Goal: Entertainment & Leisure: Browse casually

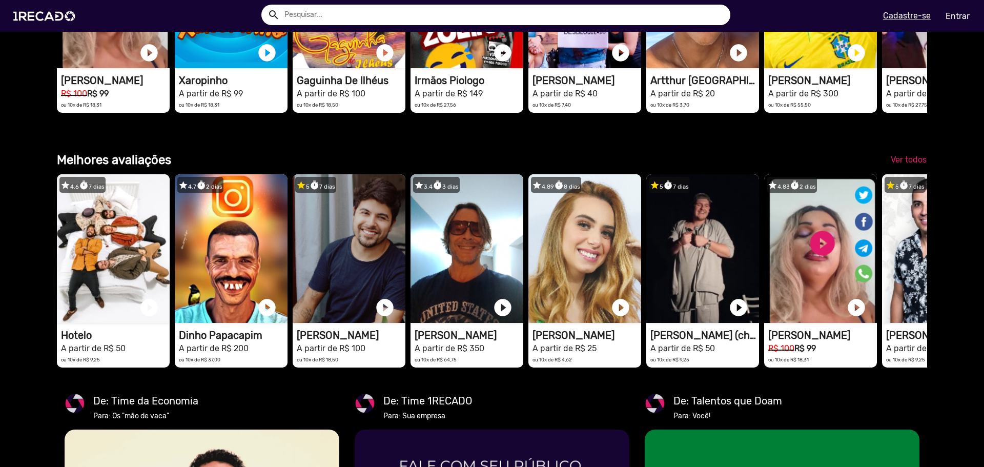
scroll to position [0, 2928]
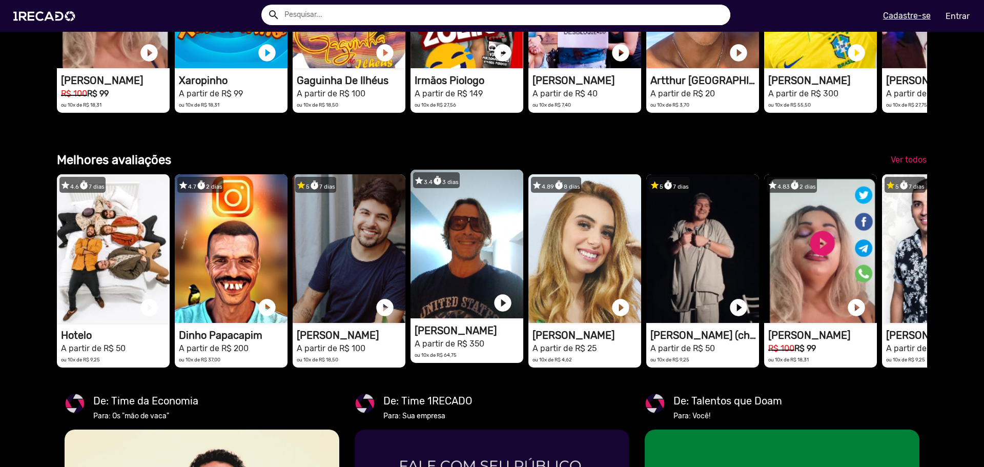
click at [464, 256] on video "1RECADO vídeos dedicados para fãs e empresas" at bounding box center [466, 244] width 113 height 149
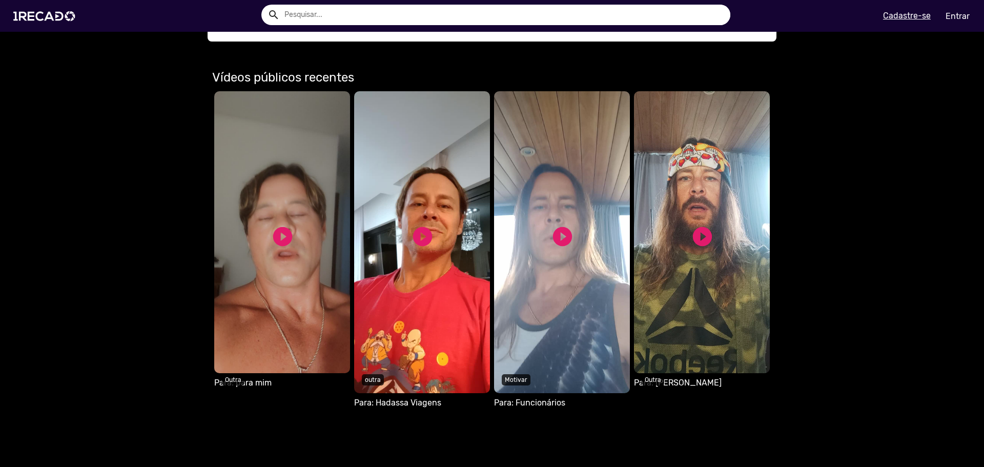
scroll to position [563, 0]
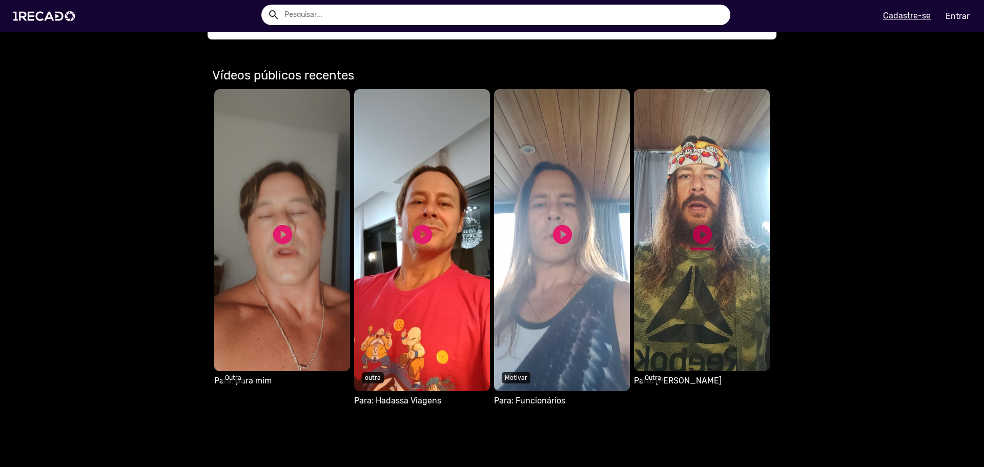
click at [696, 231] on link "play_circle_filled" at bounding box center [702, 234] width 23 height 23
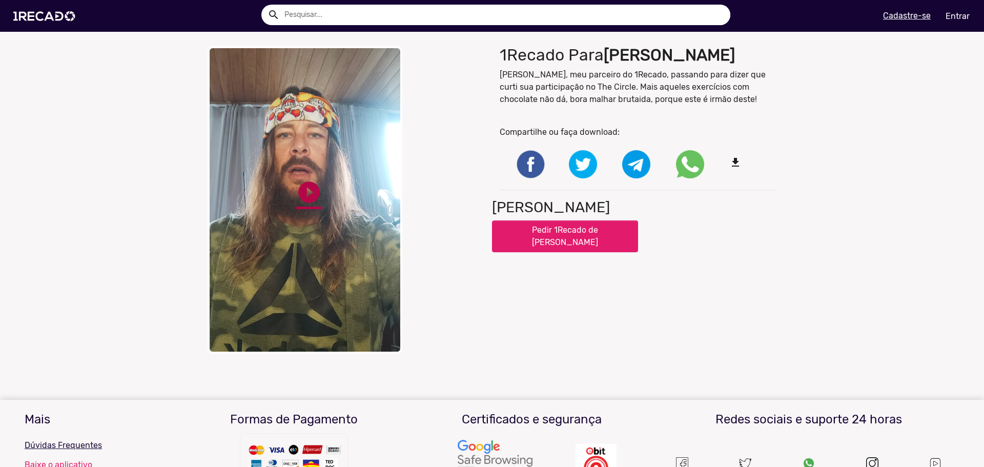
click at [301, 197] on link "play_circle_filled" at bounding box center [309, 192] width 26 height 26
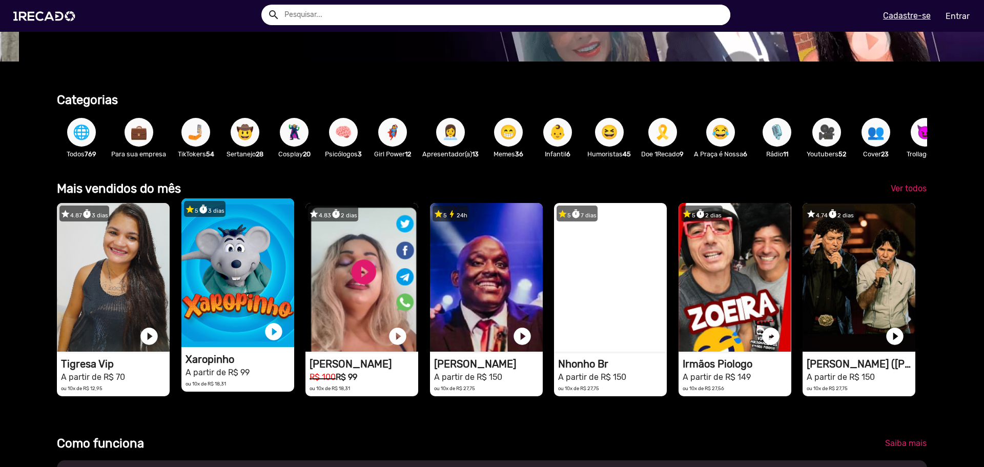
scroll to position [0, 976]
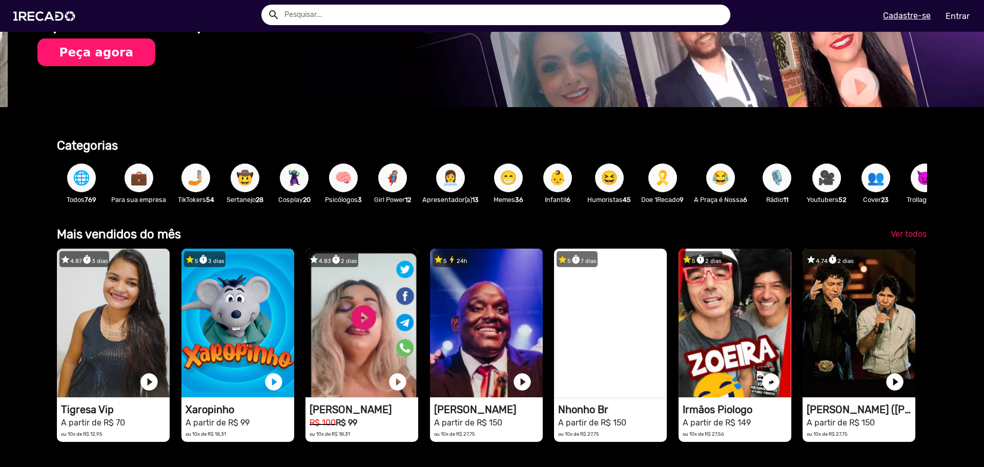
click at [85, 178] on span "🌐" at bounding box center [81, 177] width 17 height 29
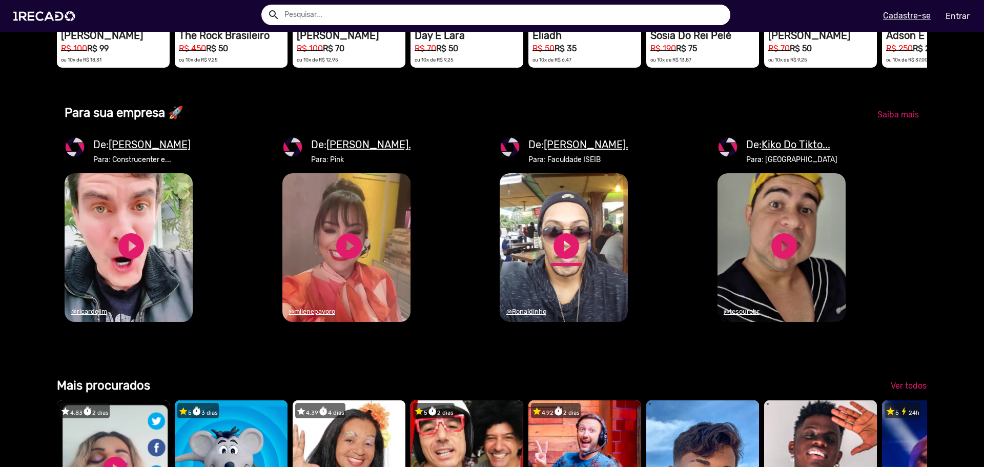
click at [557, 261] on link "play_circle_filled" at bounding box center [566, 246] width 31 height 31
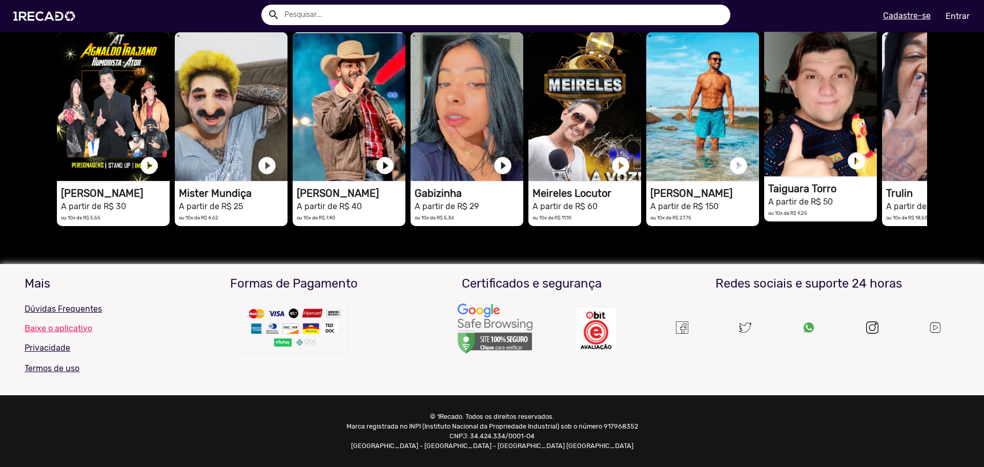
scroll to position [0, 976]
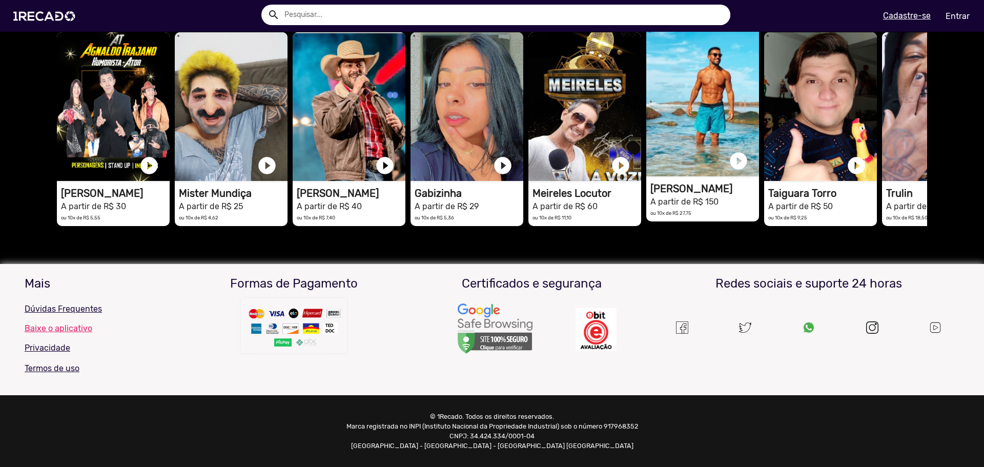
click at [713, 154] on video "1RECADO vídeos dedicados para fãs e empresas" at bounding box center [702, 102] width 113 height 149
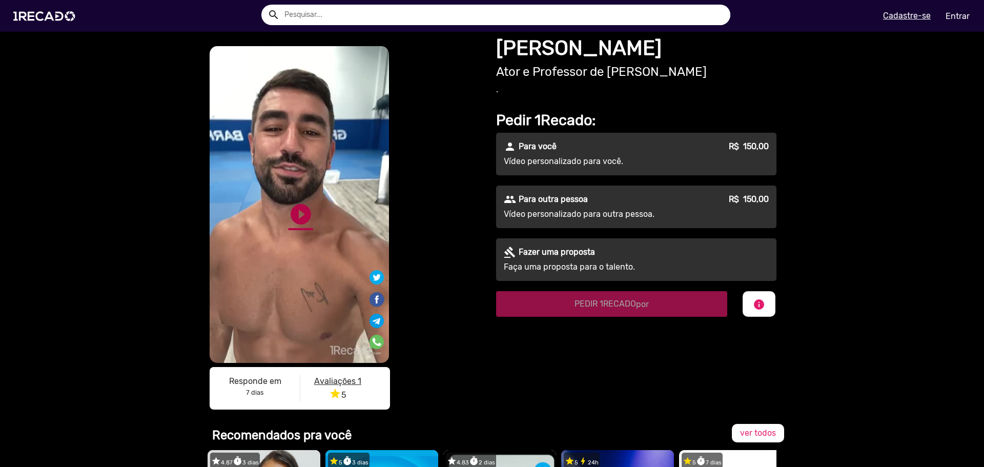
click at [296, 207] on link "play_circle_filled" at bounding box center [300, 214] width 25 height 25
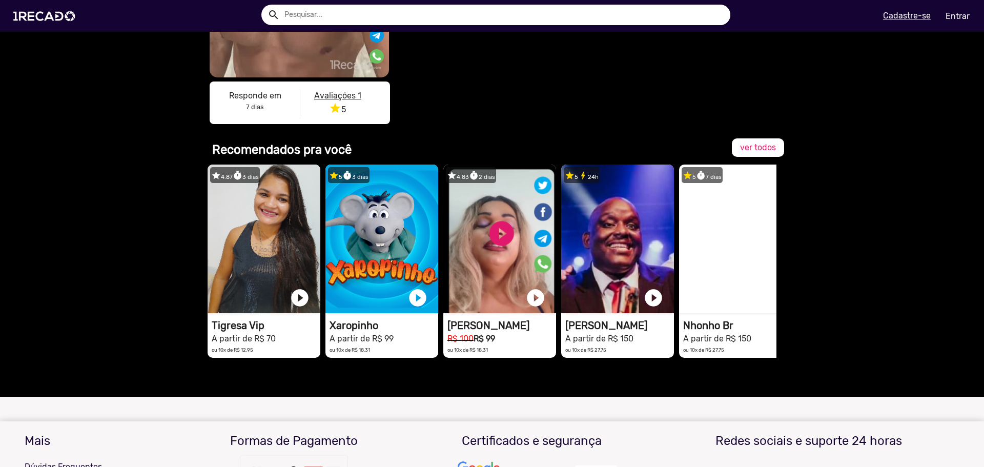
scroll to position [248, 0]
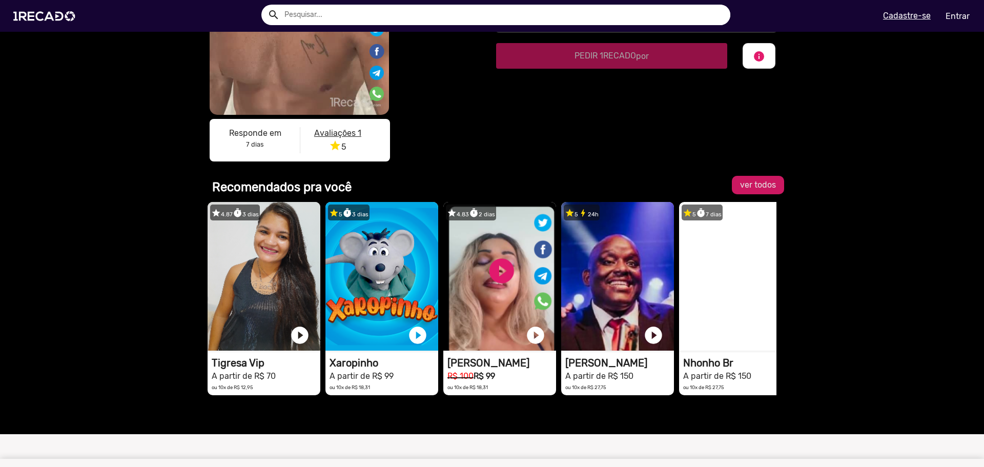
click at [769, 190] on span "ver todos" at bounding box center [758, 185] width 36 height 10
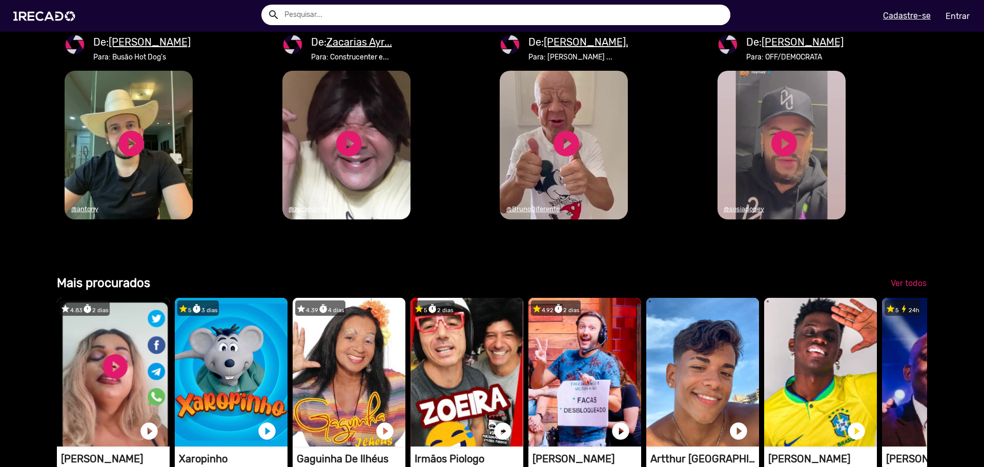
scroll to position [0, 976]
click at [778, 159] on link "play_circle_filled" at bounding box center [783, 143] width 31 height 31
click at [813, 219] on video "1RECADO vídeos dedicados para fãs e empresas" at bounding box center [781, 145] width 128 height 149
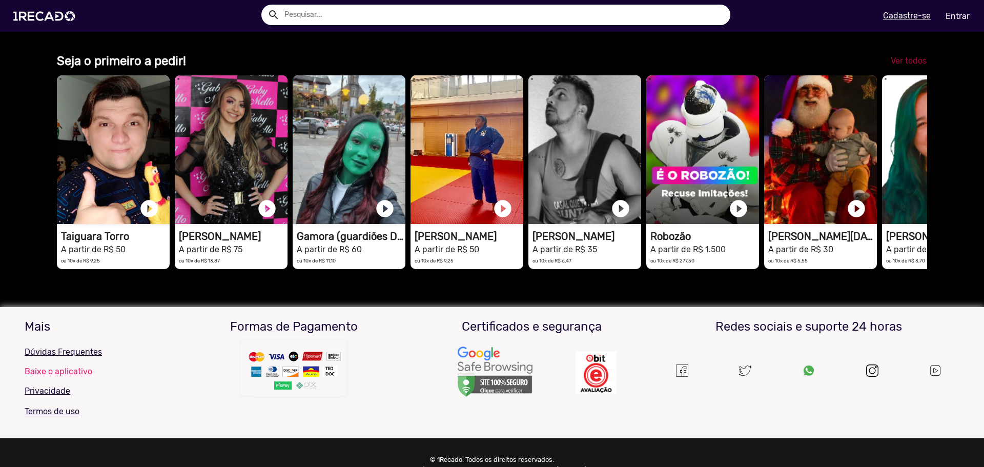
click at [902, 66] on span "Ver todos" at bounding box center [908, 61] width 36 height 10
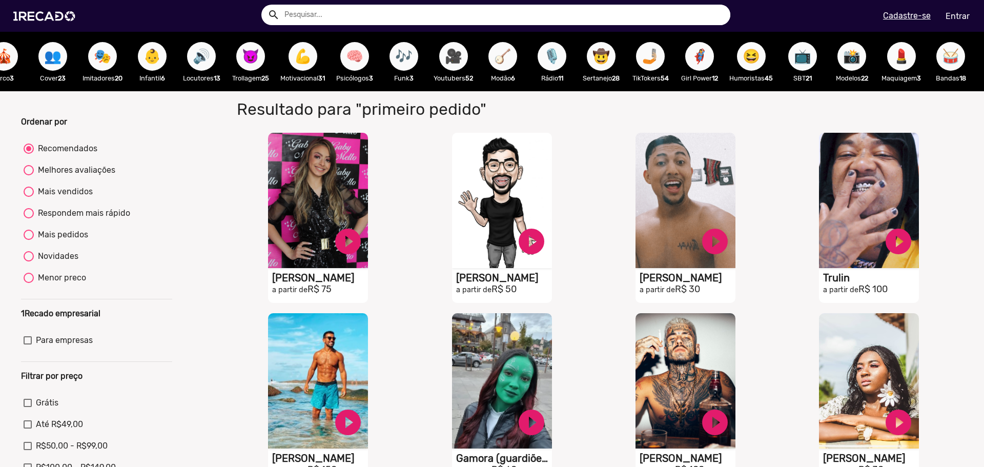
scroll to position [0, 1115]
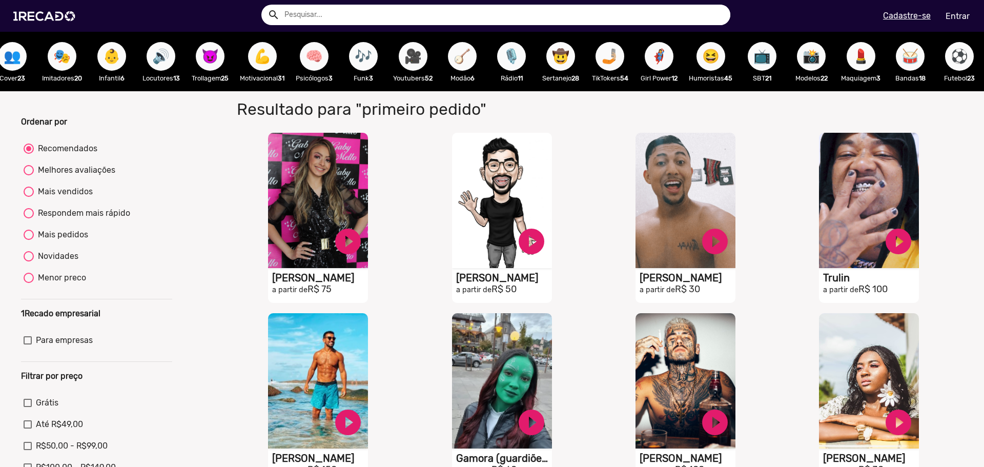
click at [950, 57] on span "⚽" at bounding box center [958, 56] width 17 height 29
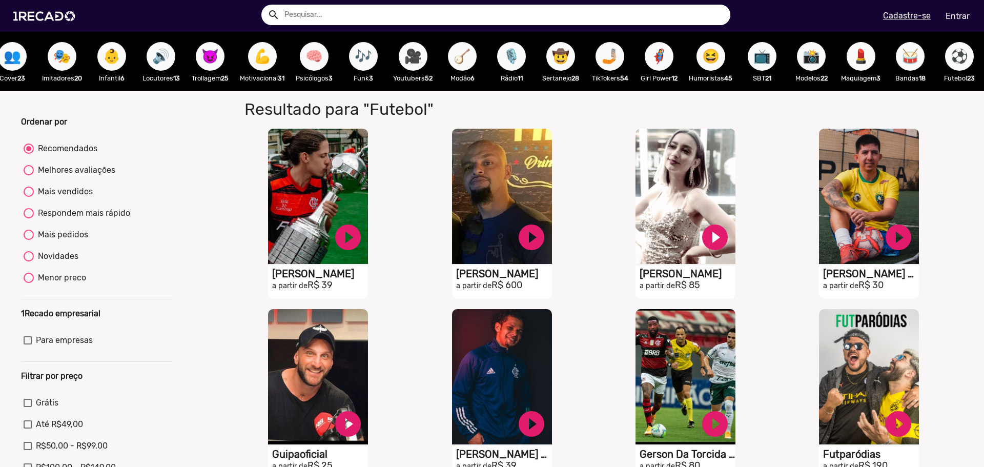
click at [702, 57] on span "😆" at bounding box center [710, 56] width 17 height 29
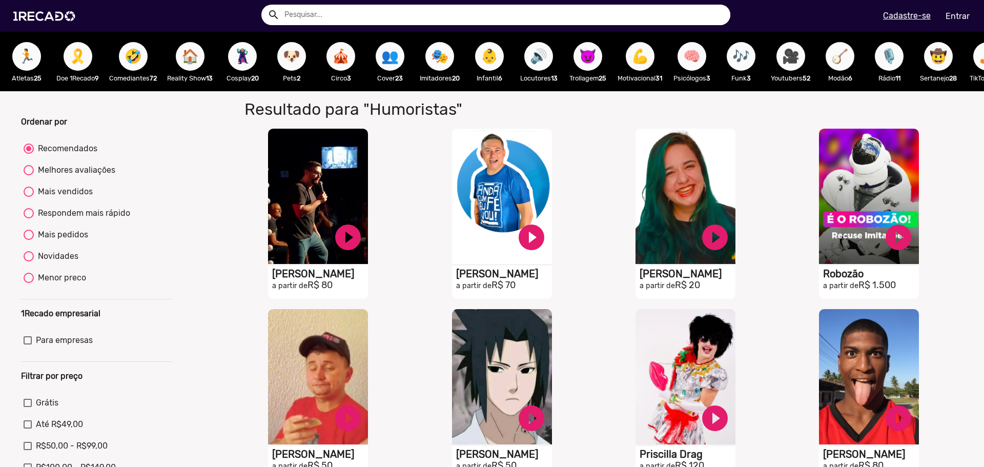
scroll to position [0, 712]
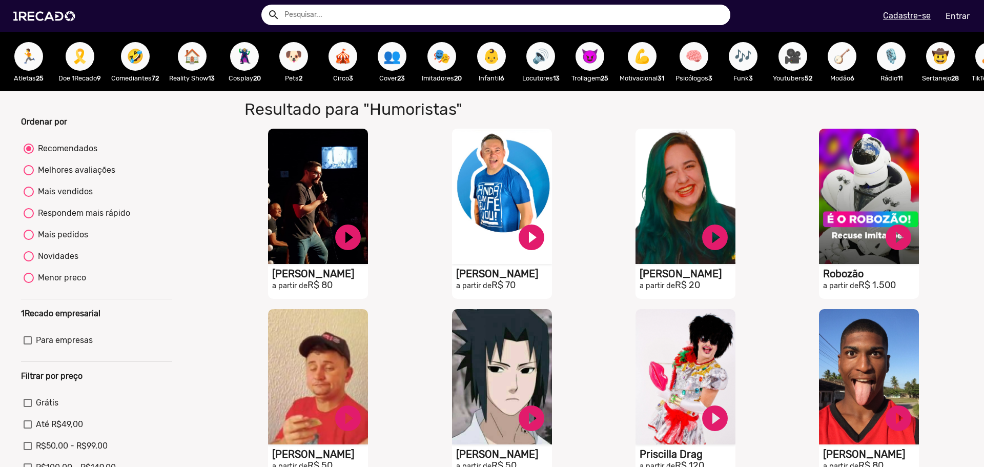
click at [565, 55] on div "🔊 Locutores 13" at bounding box center [540, 61] width 49 height 59
click at [590, 63] on button "😈" at bounding box center [589, 56] width 29 height 29
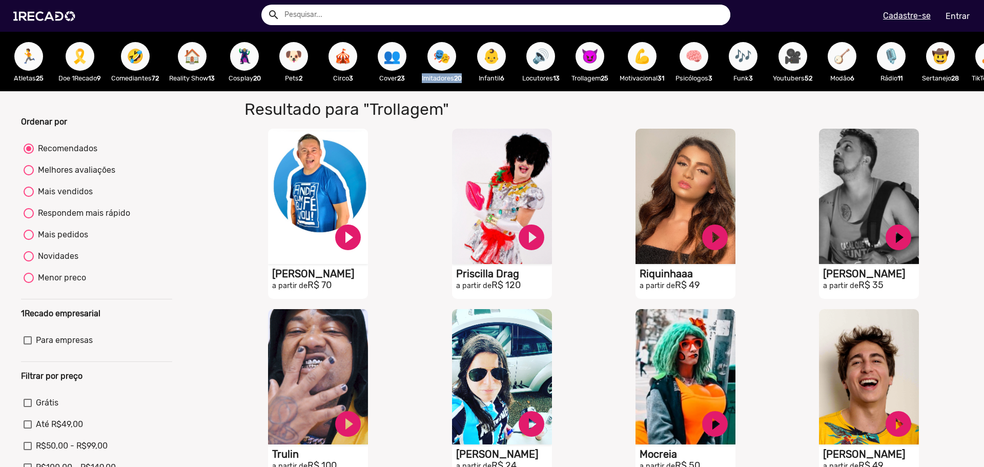
drag, startPoint x: 471, startPoint y: 90, endPoint x: 422, endPoint y: 93, distance: 49.8
click at [422, 91] on div "🌐 Todos 769 💼 Para sua empresa 🎤 Cantores 65 👥 Sósia 37 😂 A Praça é Nossa 6 👗 M…" at bounding box center [492, 61] width 984 height 59
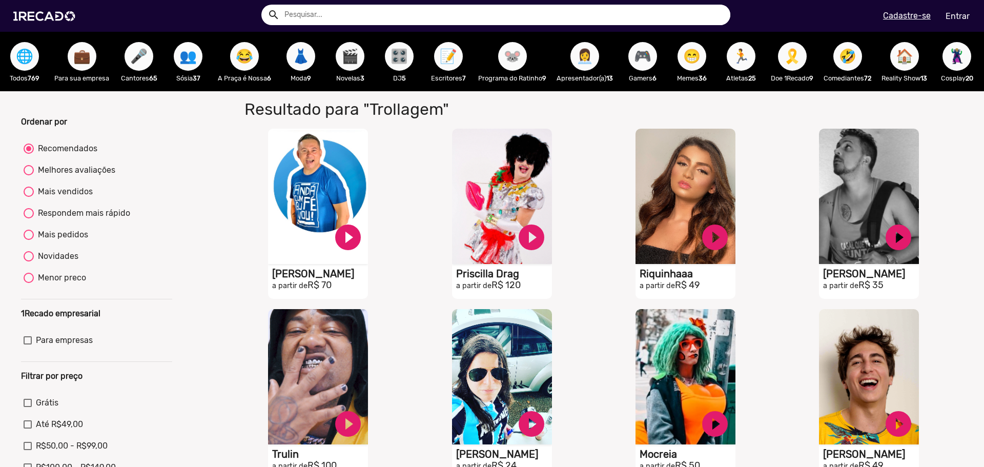
click at [73, 176] on div "Melhores avaliações" at bounding box center [74, 170] width 81 height 12
click at [29, 176] on input "Melhores avaliações" at bounding box center [28, 175] width 1 height 1
radio input "true"
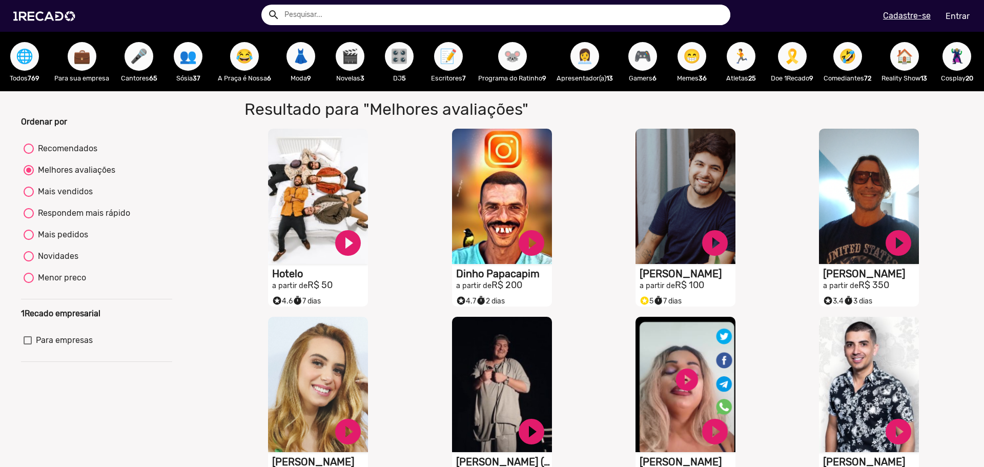
click at [65, 192] on mat-radio-group "Recomendados Melhores avaliações Mais vendidos Respondem mais rápido Mais pedid…" at bounding box center [96, 215] width 151 height 151
click at [62, 197] on div "Mais vendidos" at bounding box center [63, 191] width 59 height 12
click at [29, 197] on input "Mais vendidos" at bounding box center [28, 197] width 1 height 1
radio input "true"
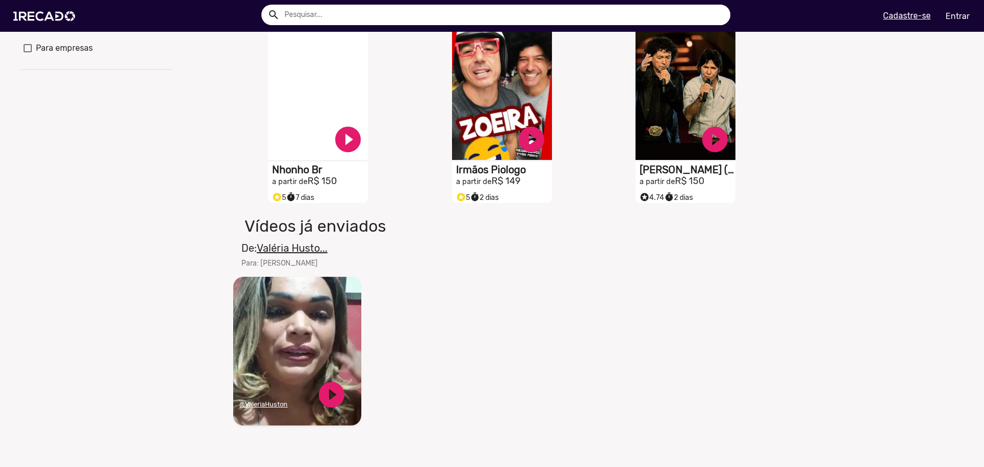
scroll to position [256, 0]
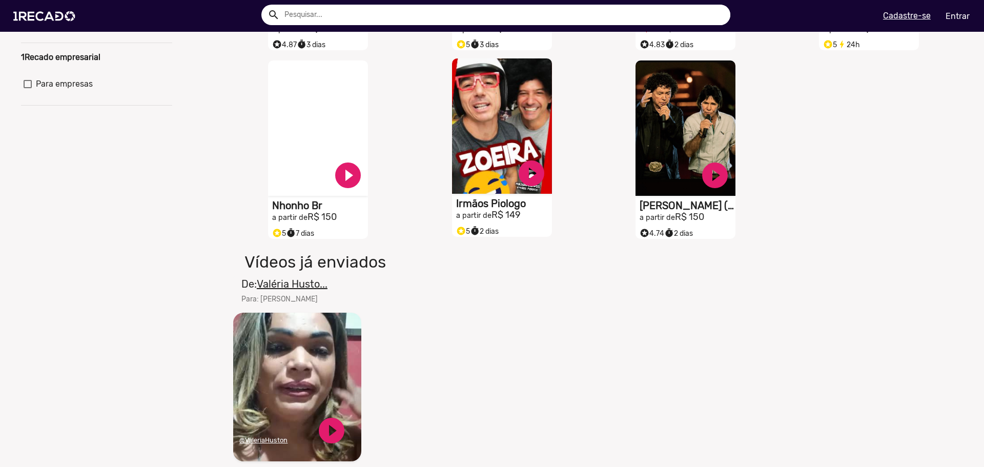
click at [504, 141] on video "S1RECADO vídeos dedicados para fãs e empresas" at bounding box center [502, 125] width 100 height 135
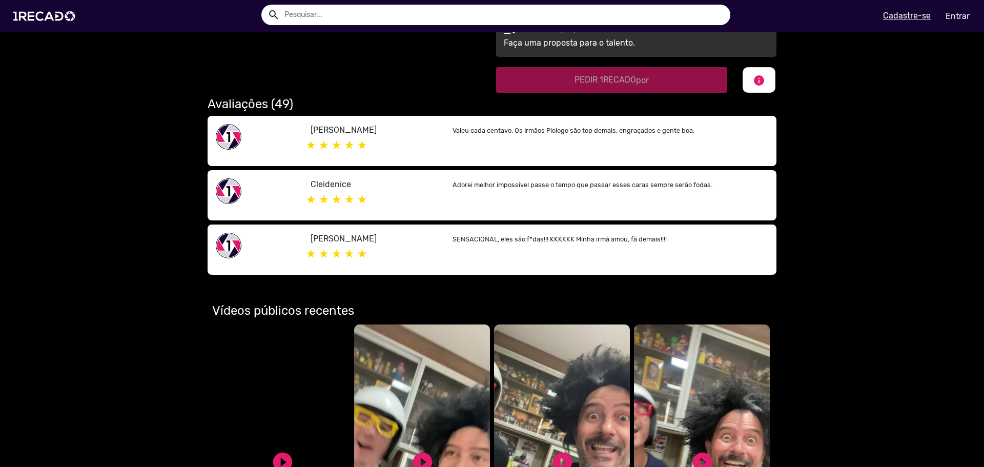
scroll to position [666, 0]
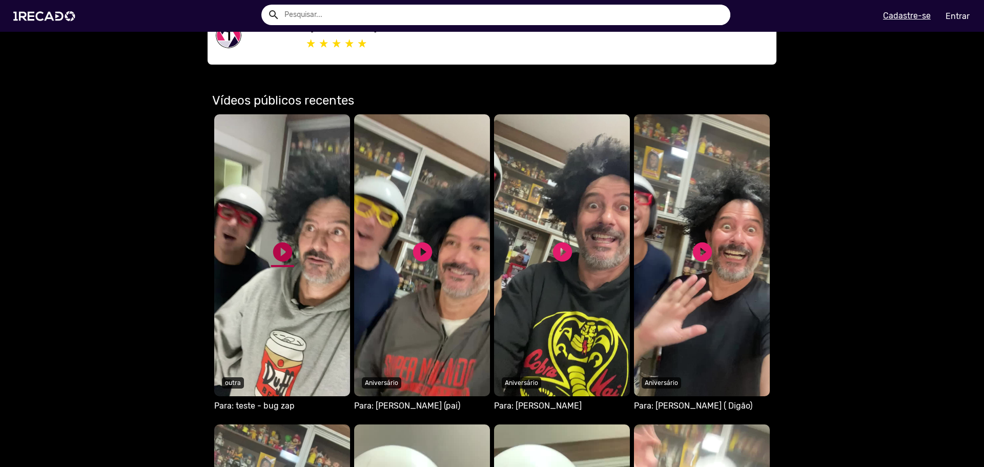
click at [285, 259] on link "play_circle_filled" at bounding box center [282, 251] width 23 height 23
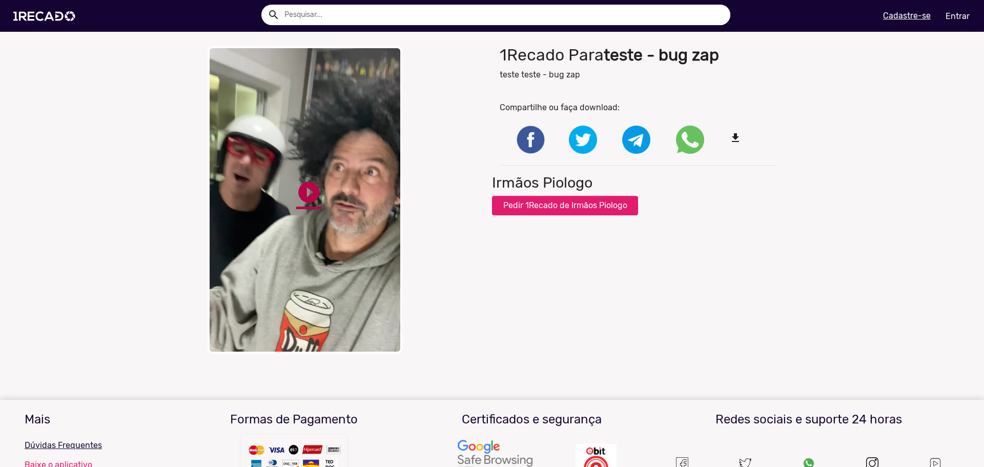
click at [300, 183] on link "play_circle_filled" at bounding box center [309, 192] width 26 height 26
click at [304, 193] on div "close Your browser does not support HTML5 video. pause_circle pause_circle" at bounding box center [346, 200] width 292 height 318
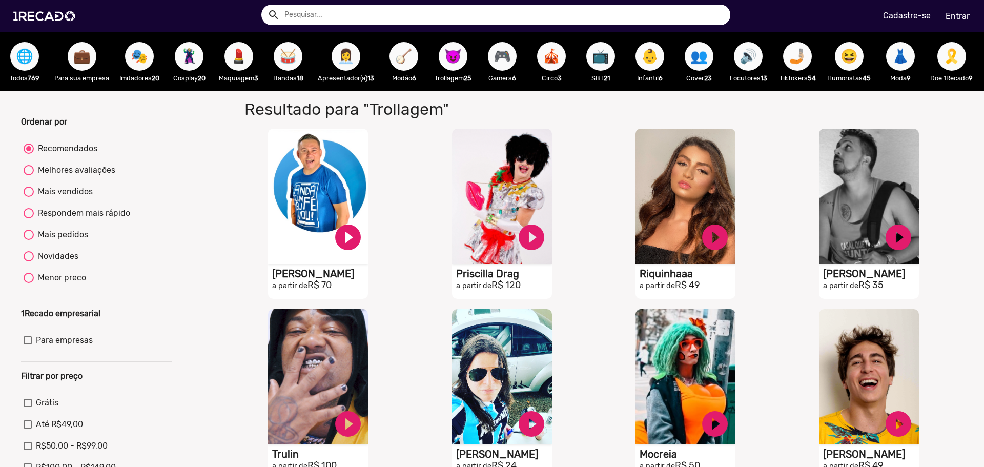
click at [77, 281] on div "Menor preco" at bounding box center [60, 277] width 52 height 12
click at [29, 283] on input "Menor preco" at bounding box center [28, 283] width 1 height 1
radio input "true"
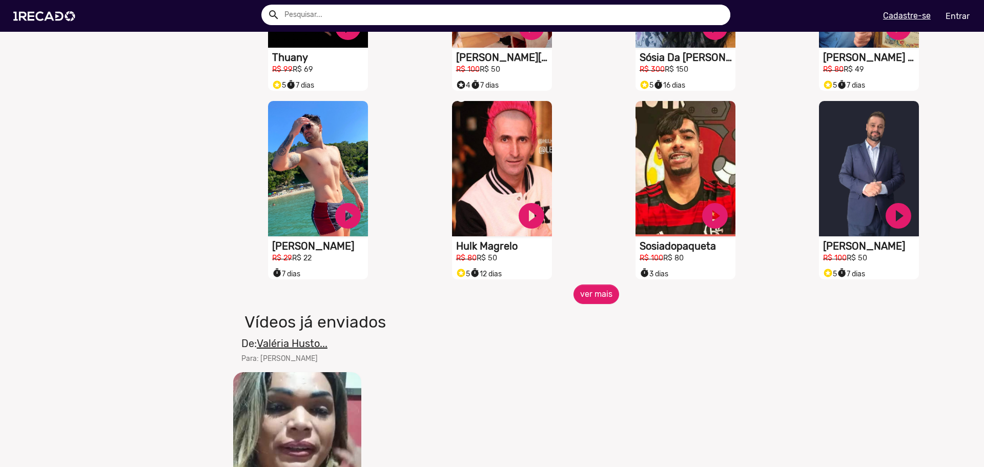
scroll to position [820, 0]
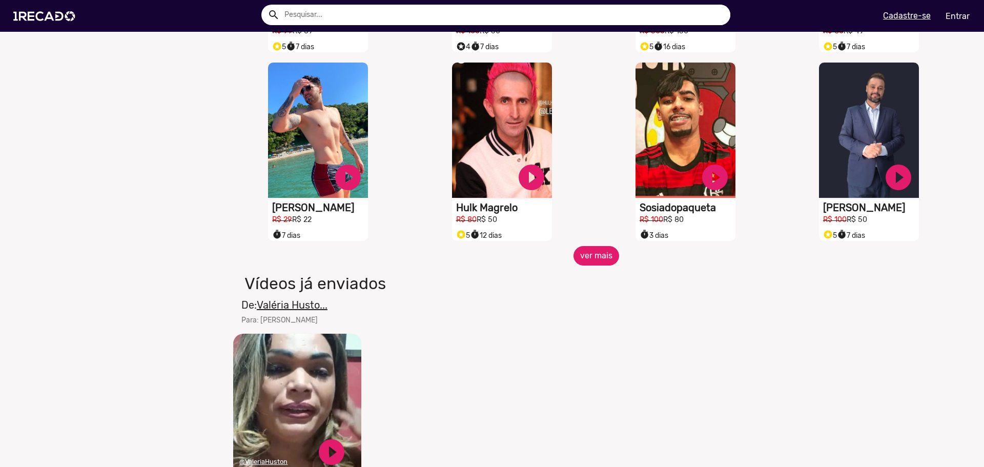
click at [584, 262] on button "ver mais" at bounding box center [596, 255] width 46 height 19
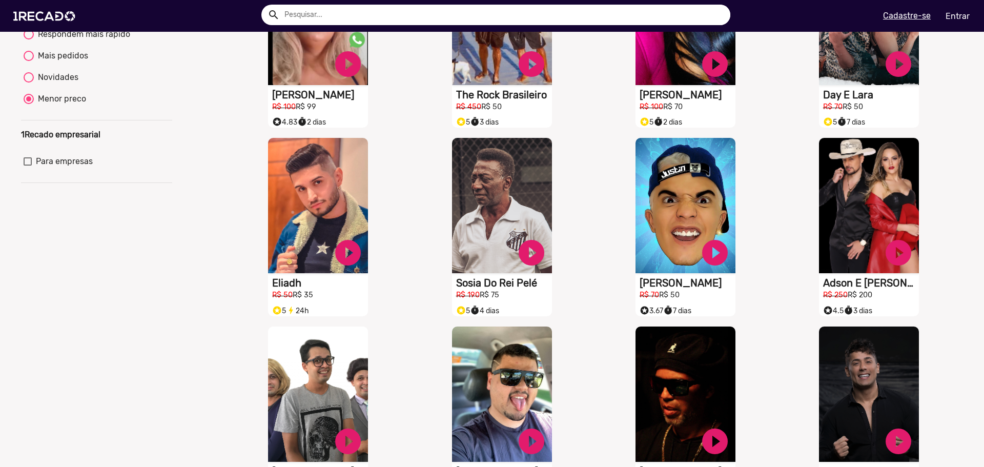
scroll to position [51, 0]
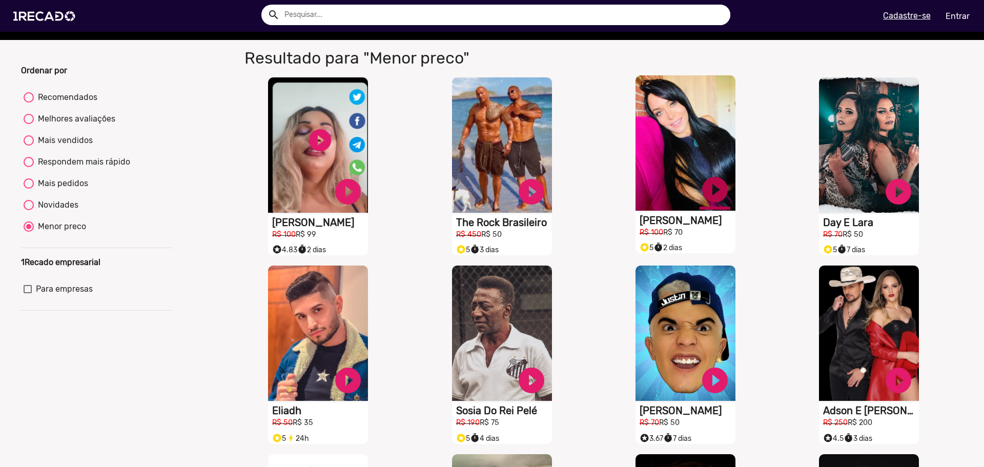
click at [711, 194] on link "play_circle_filled" at bounding box center [714, 189] width 31 height 31
